Goal: Transaction & Acquisition: Purchase product/service

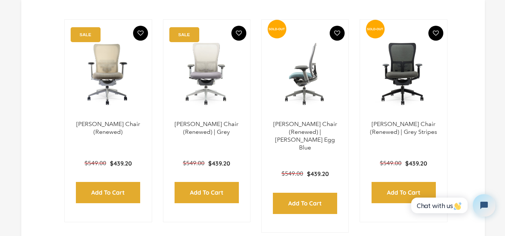
scroll to position [274, 0]
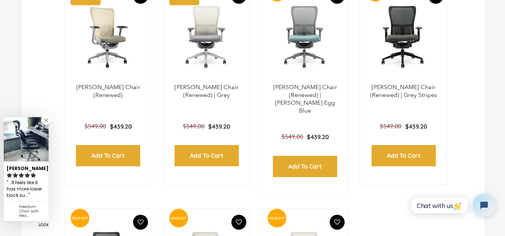
click at [104, 140] on div "Add to Cart" at bounding box center [108, 150] width 64 height 32
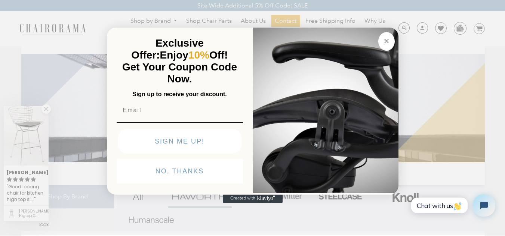
scroll to position [0, 0]
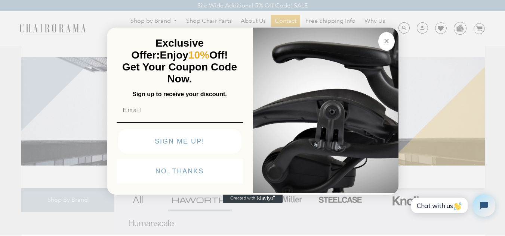
click at [391, 40] on button "Close dialog" at bounding box center [386, 41] width 16 height 19
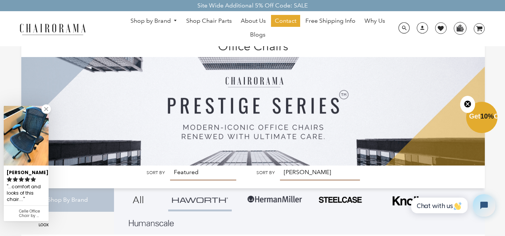
click at [464, 105] on circle "Close teaser" at bounding box center [467, 103] width 7 height 7
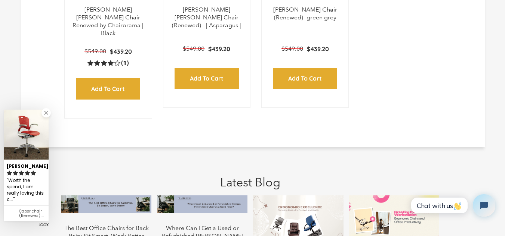
scroll to position [623, 0]
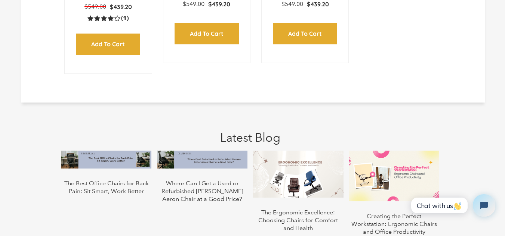
click at [372, 151] on img at bounding box center [394, 176] width 90 height 51
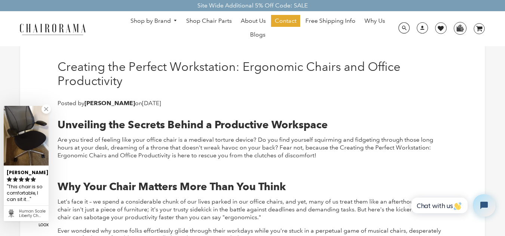
click at [22, 150] on img at bounding box center [26, 136] width 45 height 60
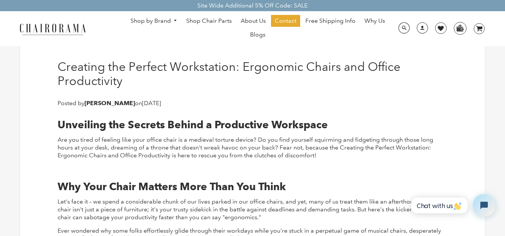
click at [2, 2] on div "Site Wide Additional 5% Off Code: SALE" at bounding box center [252, 5] width 505 height 11
click at [457, 27] on img at bounding box center [460, 27] width 12 height 11
